Goal: Navigation & Orientation: Understand site structure

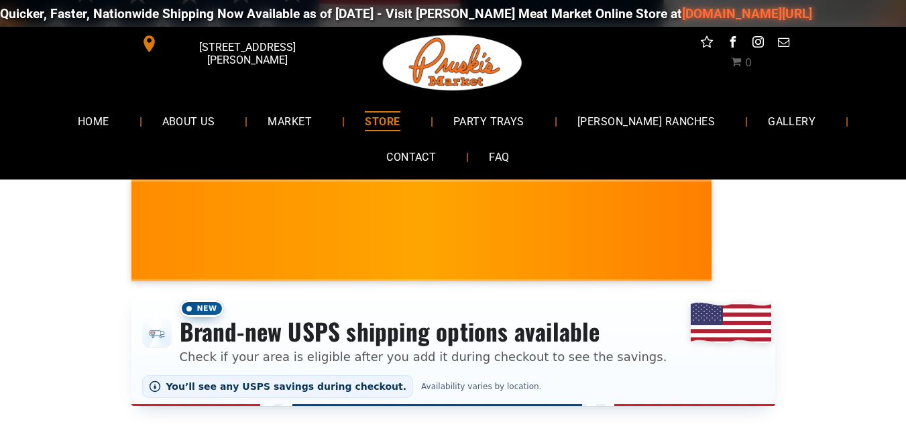
click at [400, 129] on span "STORE" at bounding box center [382, 120] width 35 height 19
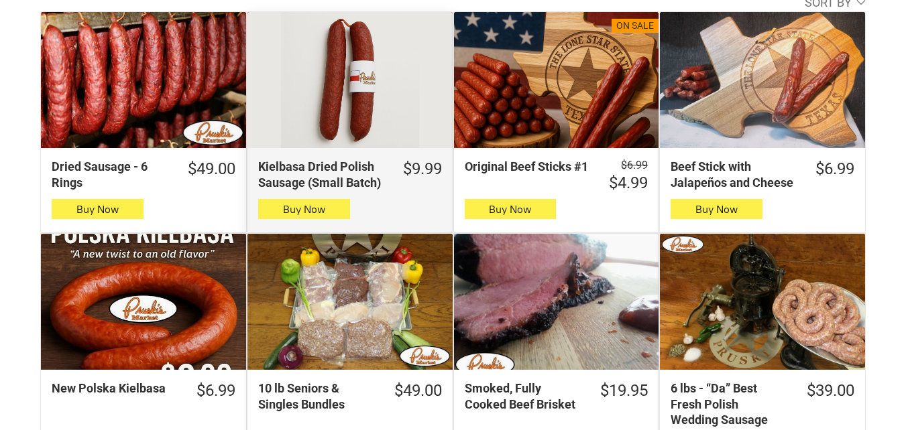
scroll to position [536, 0]
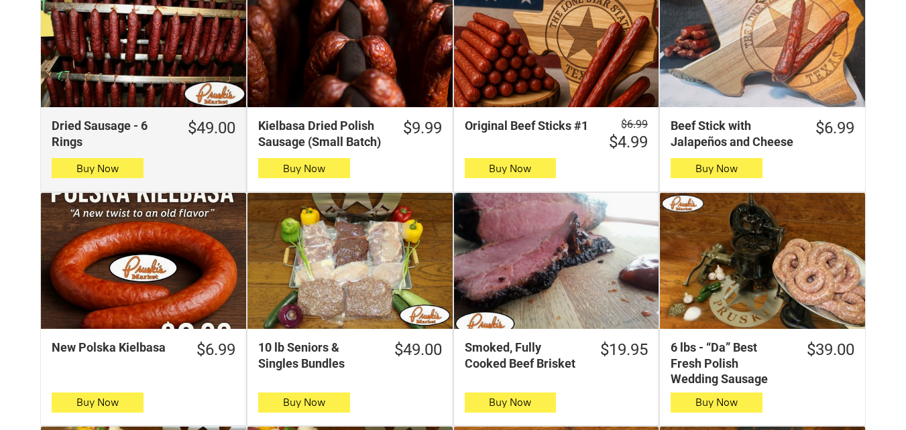
drag, startPoint x: 156, startPoint y: 109, endPoint x: 146, endPoint y: 74, distance: 35.8
click at [49, 327] on div "New Polska Kielbasa" at bounding box center [143, 261] width 205 height 137
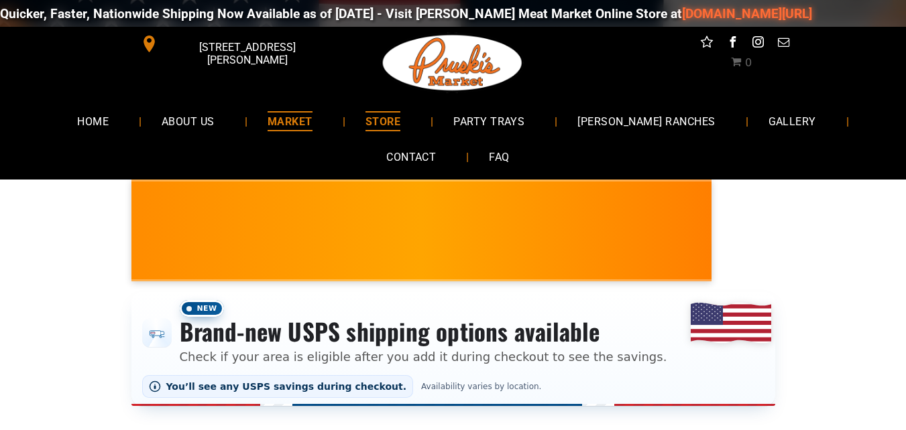
click at [333, 122] on link "MARKET" at bounding box center [289, 121] width 85 height 36
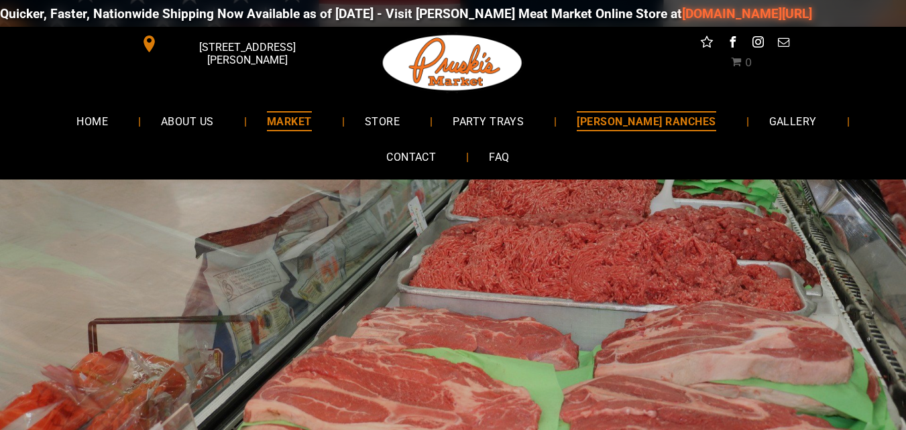
click at [699, 119] on link "[PERSON_NAME] RANCHES" at bounding box center [646, 121] width 179 height 36
